Goal: Book appointment/travel/reservation

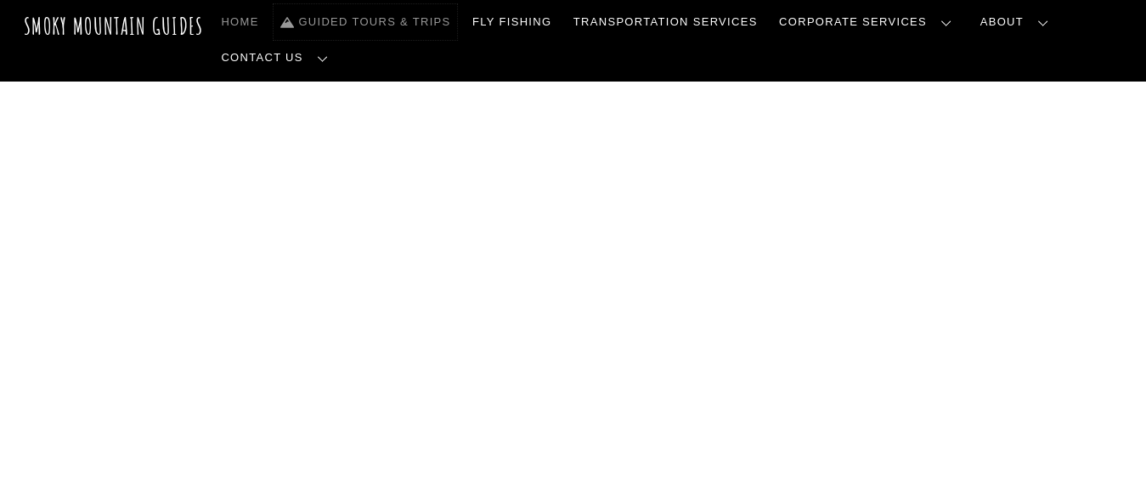
click at [410, 28] on link "Guided Tours & Trips" at bounding box center [366, 22] width 184 height 36
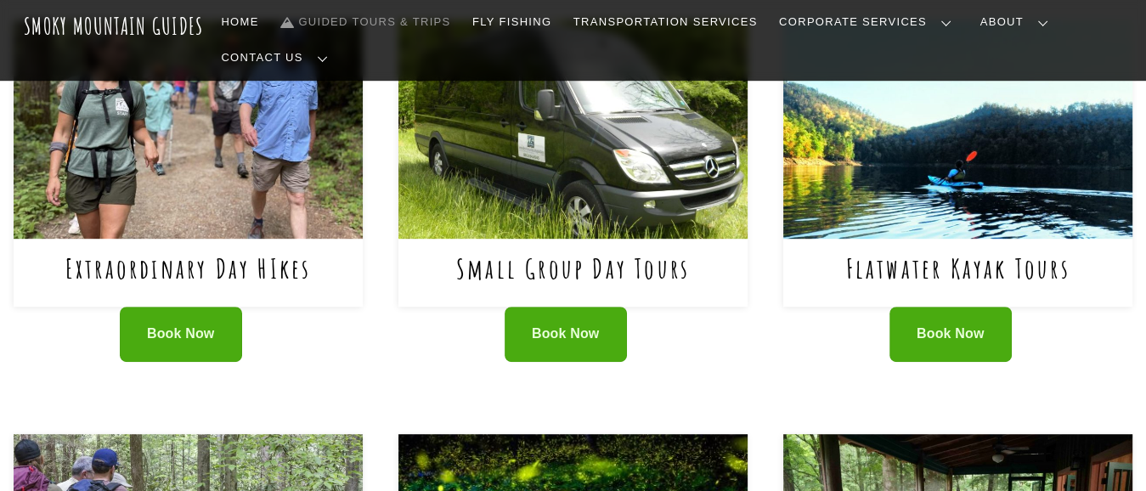
scroll to position [819, 0]
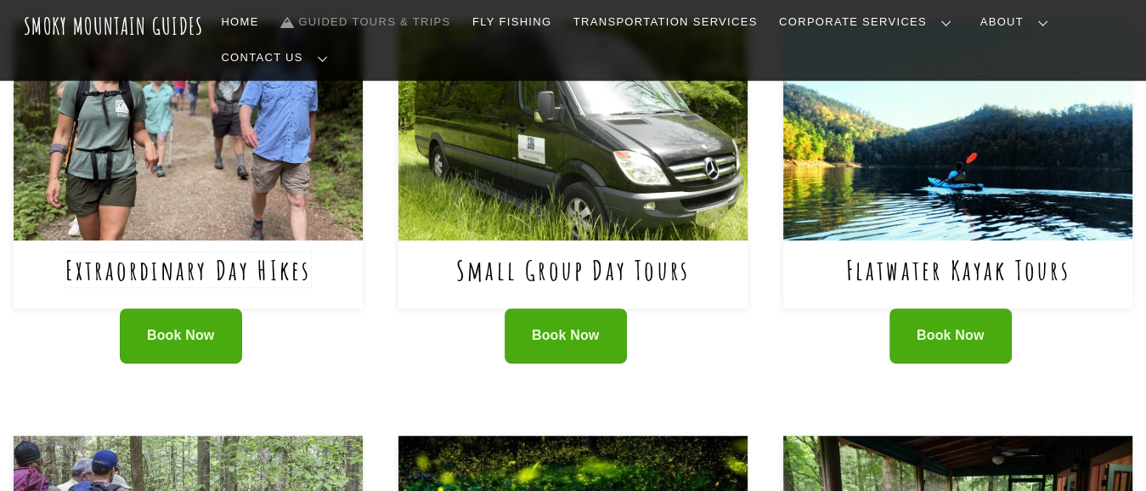
click at [172, 252] on link "Extraordinary Day HIkes" at bounding box center [188, 269] width 246 height 35
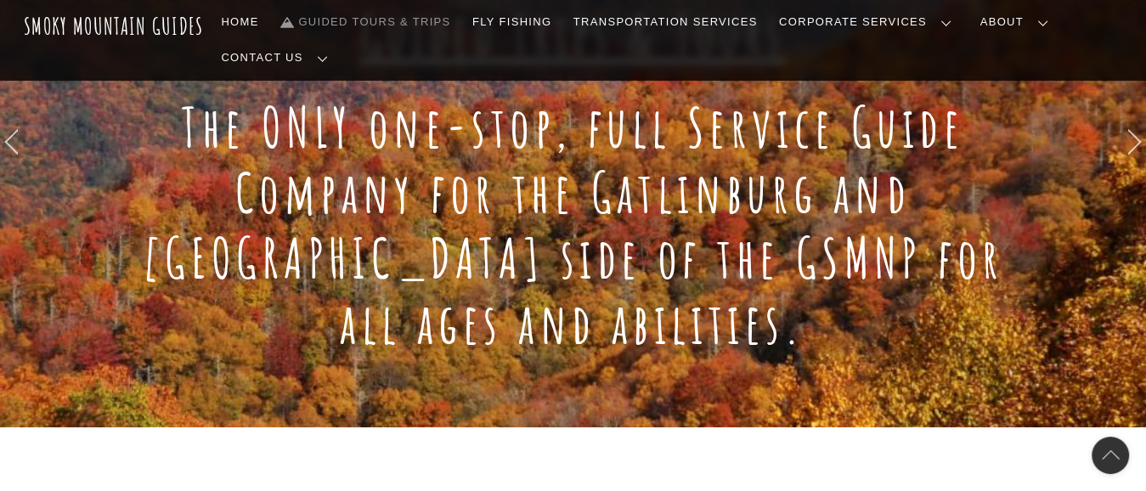
scroll to position [335, 0]
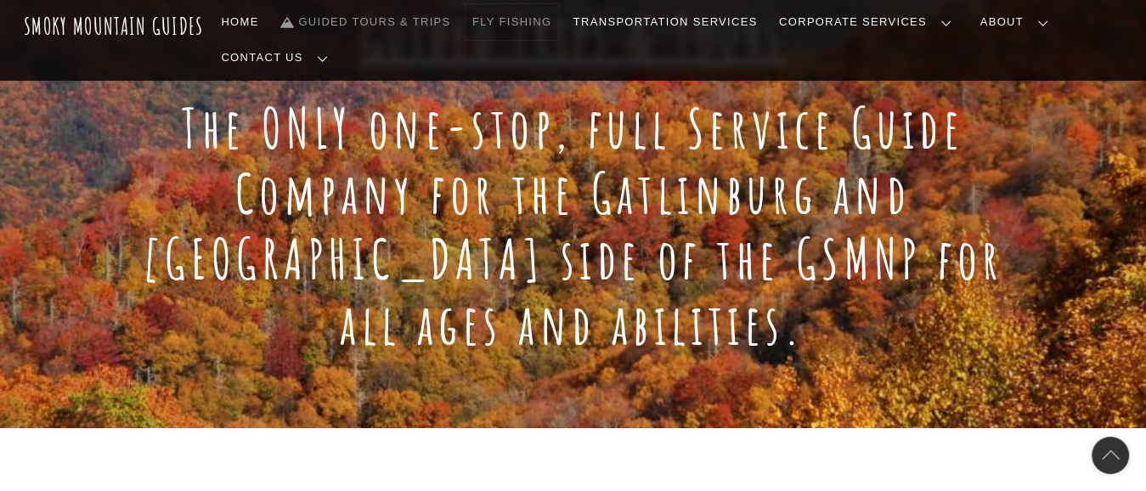
click at [527, 25] on link "Fly Fishing" at bounding box center [512, 22] width 93 height 36
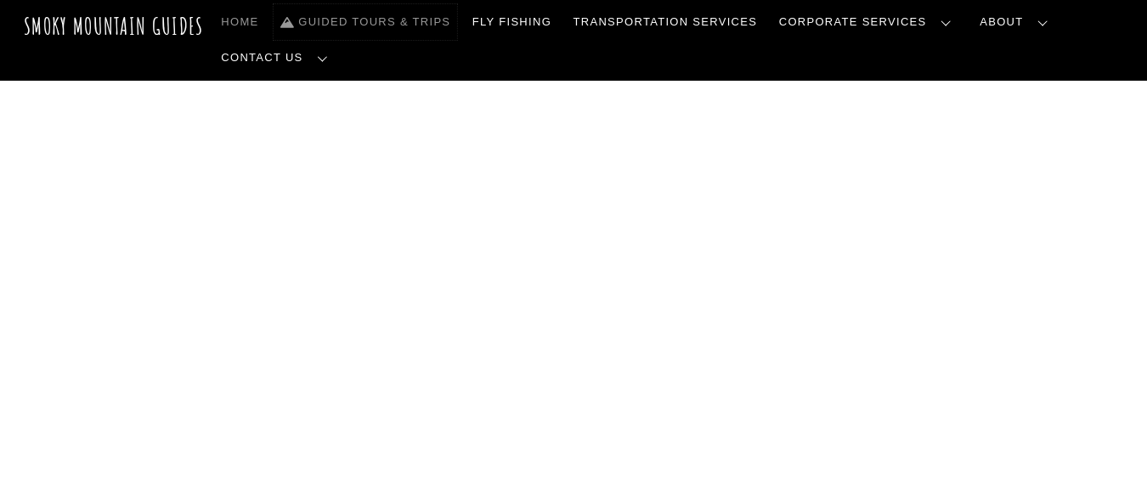
click at [369, 20] on link "Guided Tours & Trips" at bounding box center [366, 22] width 184 height 36
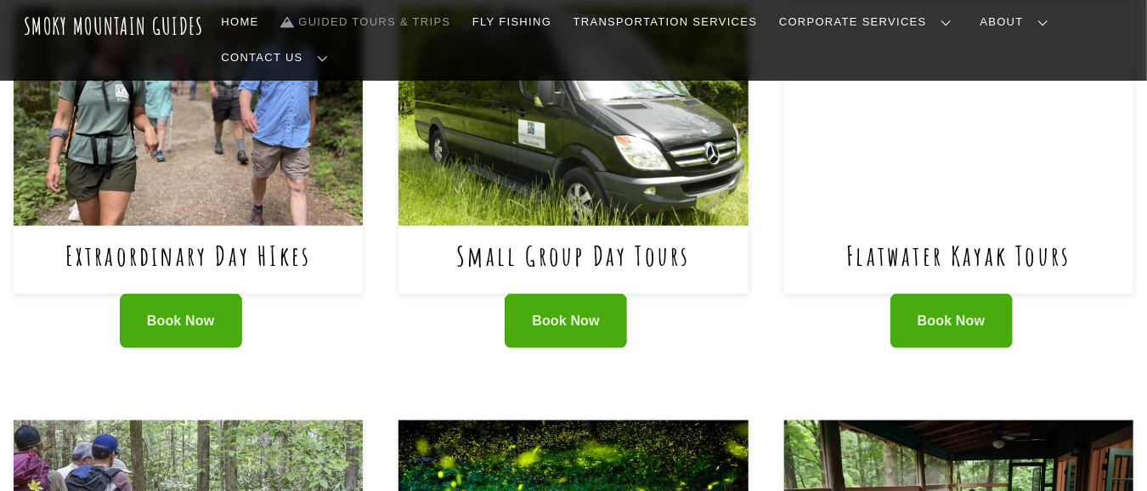
scroll to position [798, 0]
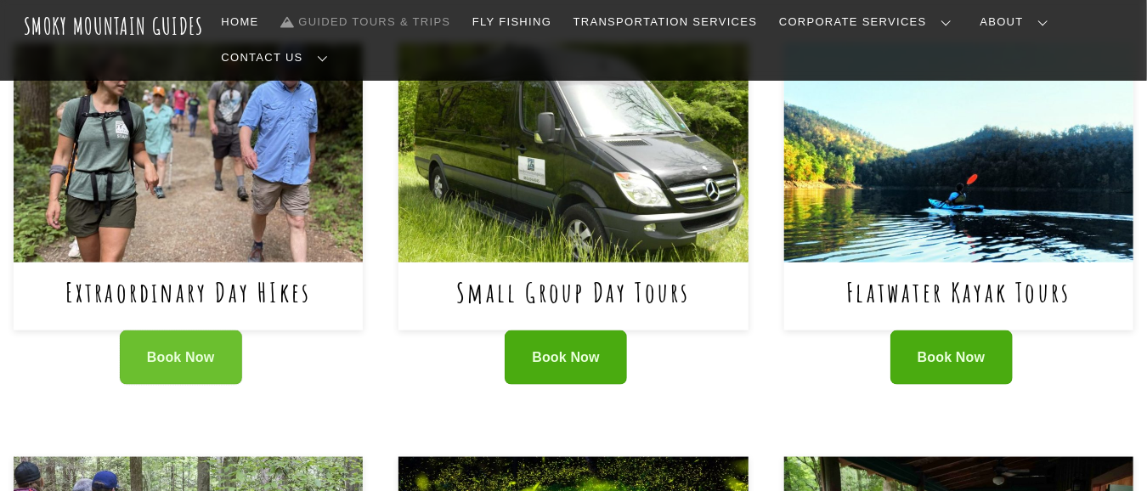
click at [186, 331] on link "Book Now" at bounding box center [181, 358] width 122 height 55
